Goal: Task Accomplishment & Management: Use online tool/utility

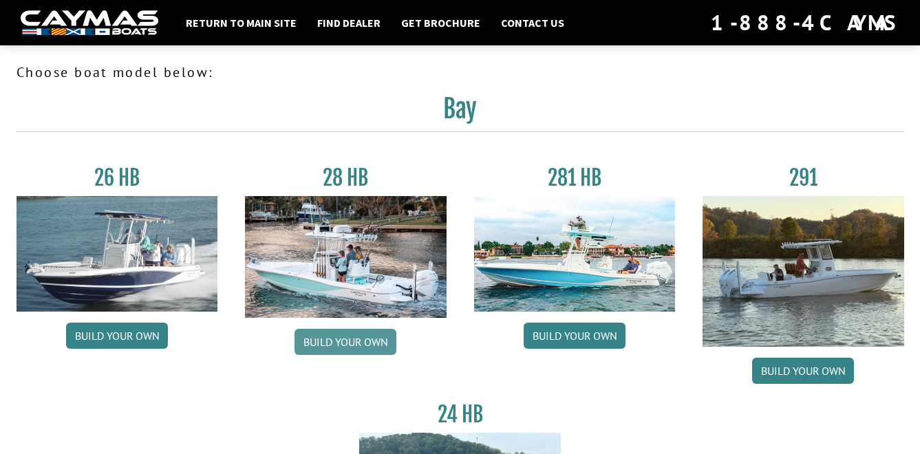
click at [355, 339] on link "Build your own" at bounding box center [345, 342] width 102 height 26
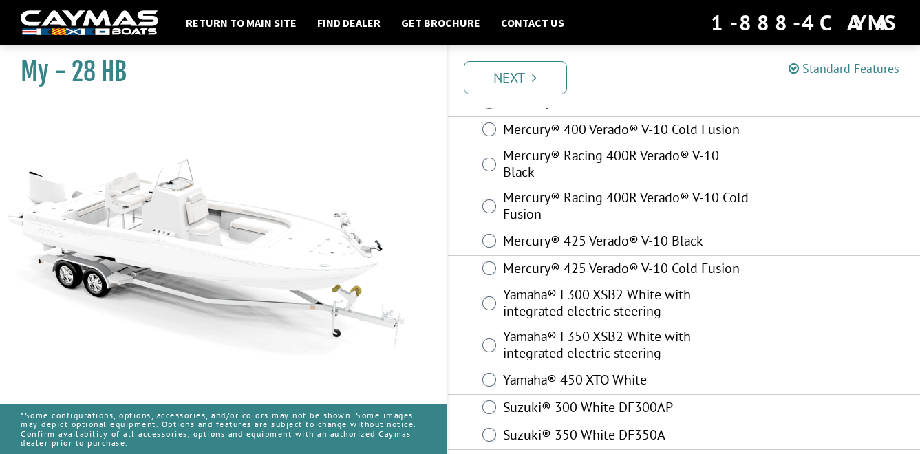
scroll to position [193, 0]
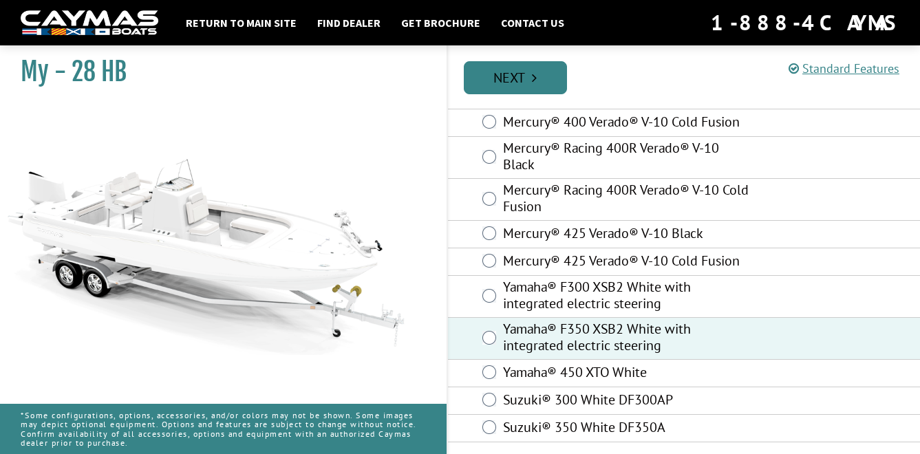
click at [512, 80] on link "Next" at bounding box center [515, 77] width 103 height 33
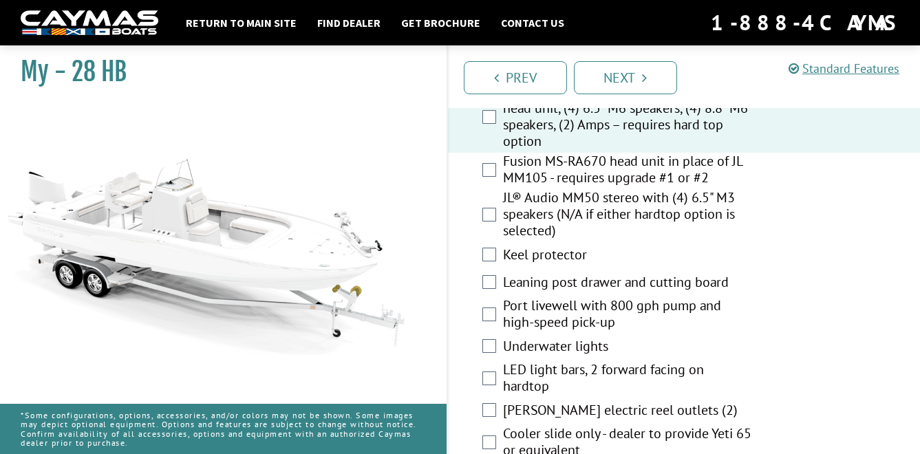
scroll to position [2132, 0]
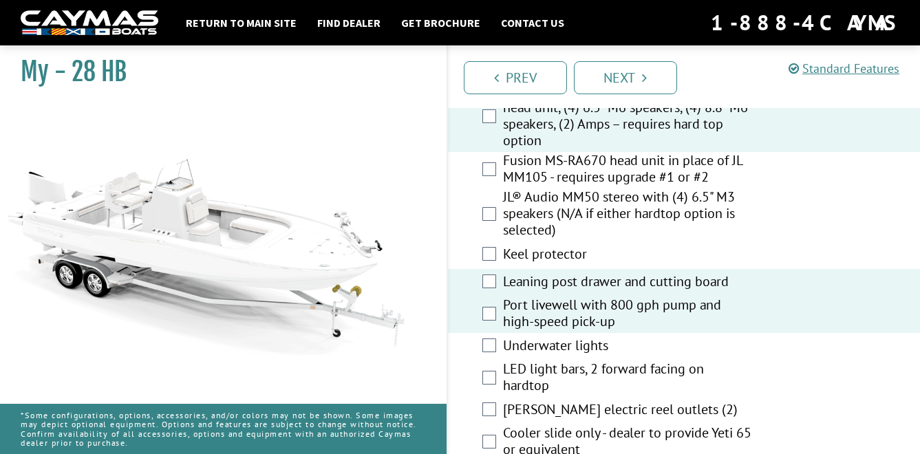
click at [496, 333] on div "Underwater lights" at bounding box center [684, 347] width 472 height 28
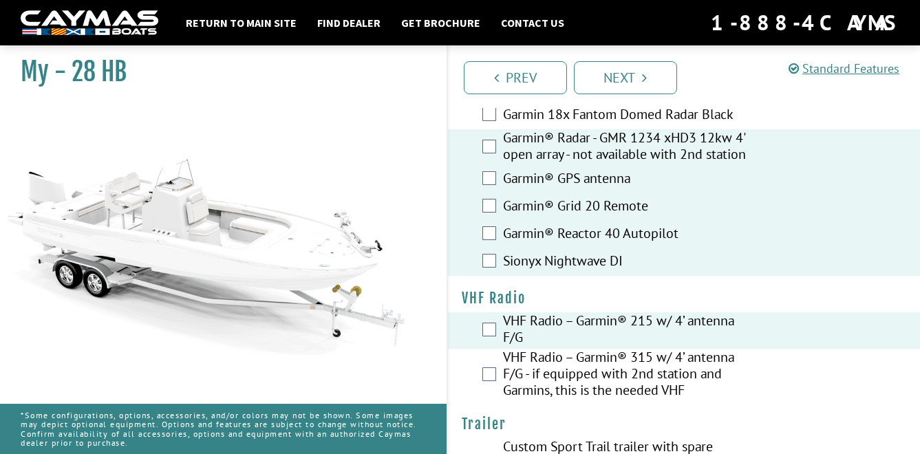
scroll to position [4423, 0]
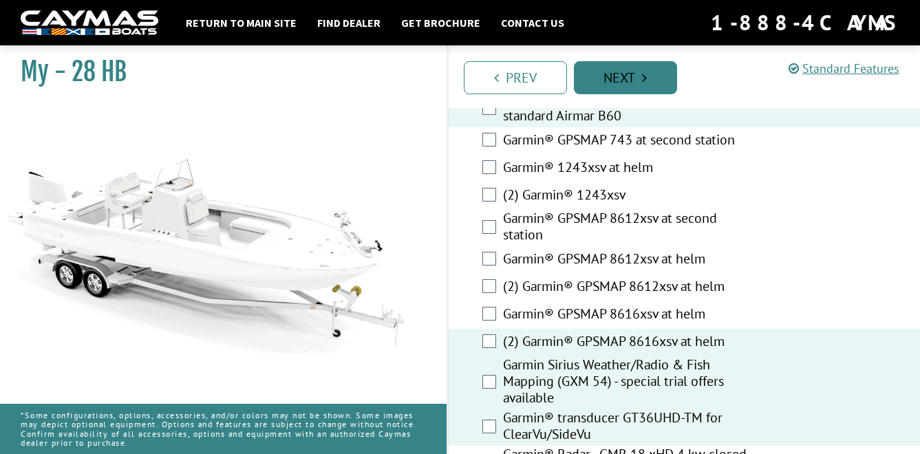
click at [615, 81] on link "Next" at bounding box center [625, 77] width 103 height 33
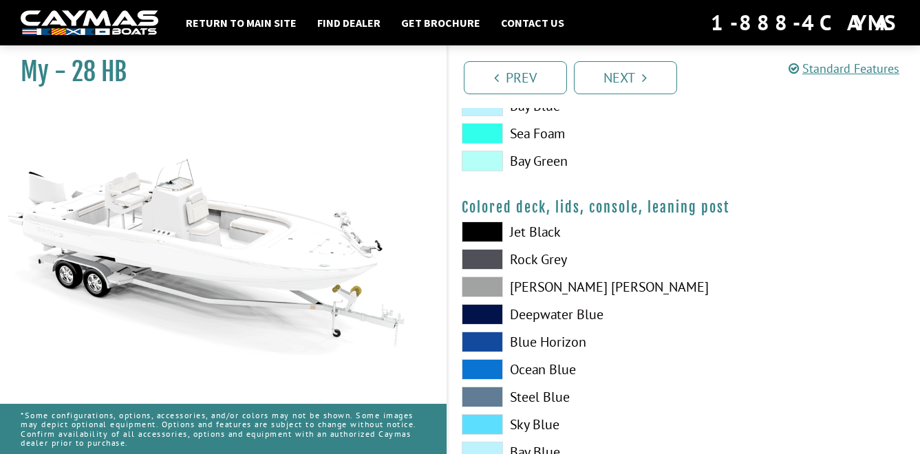
scroll to position [1649, 0]
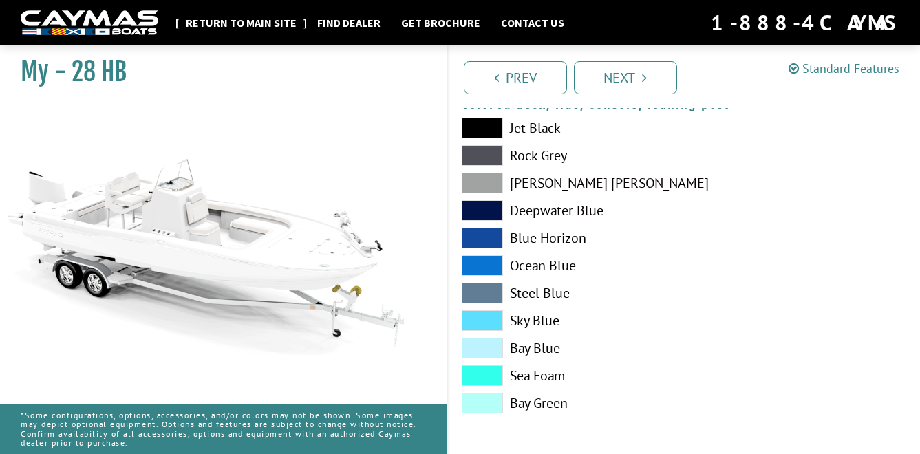
click at [199, 23] on link "Return to main site" at bounding box center [241, 23] width 124 height 18
